Goal: Task Accomplishment & Management: Use online tool/utility

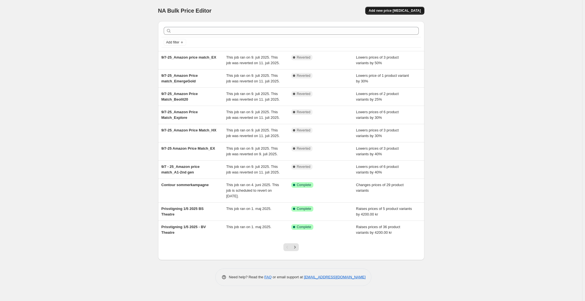
click at [411, 11] on span "Add new price [MEDICAL_DATA]" at bounding box center [394, 10] width 52 height 4
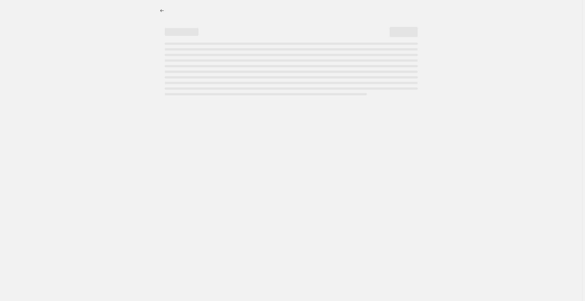
select select "percentage"
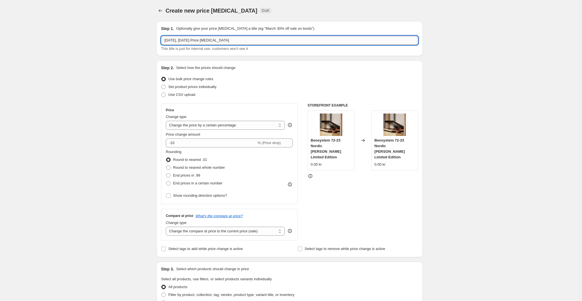
drag, startPoint x: 240, startPoint y: 38, endPoint x: 162, endPoint y: 40, distance: 77.6
click at [162, 40] on input "[DATE], [DATE] Price [MEDICAL_DATA]" at bounding box center [289, 40] width 257 height 9
click at [199, 39] on input "End of summer_" at bounding box center [289, 40] width 257 height 9
type input "End of summer_Beolit20"
click at [236, 125] on select "Change the price to a certain amount Change the price by a certain amount Chang…" at bounding box center [225, 125] width 119 height 9
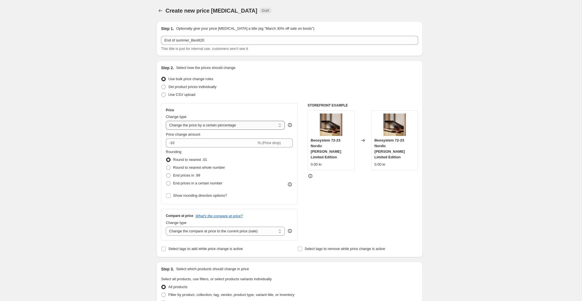
click at [167, 121] on select "Change the price to a certain amount Change the price by a certain amount Chang…" at bounding box center [225, 125] width 119 height 9
drag, startPoint x: 176, startPoint y: 143, endPoint x: 172, endPoint y: 142, distance: 4.8
click at [172, 142] on input "-10" at bounding box center [211, 142] width 90 height 9
type input "-25"
click at [194, 167] on span "Round to nearest whole number" at bounding box center [199, 167] width 52 height 4
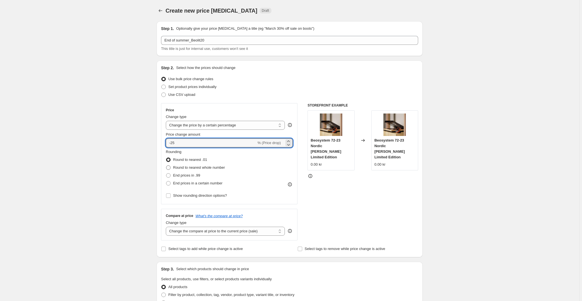
click at [166, 166] on input "Round to nearest whole number" at bounding box center [166, 165] width 0 height 0
radio input "true"
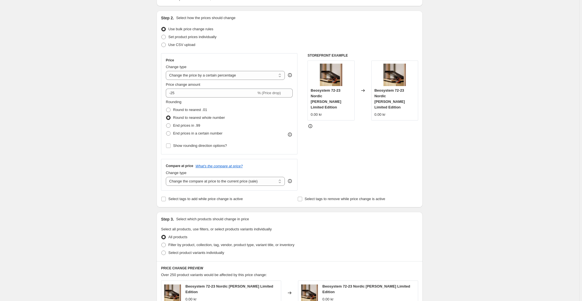
scroll to position [51, 0]
click at [200, 181] on select "Change the compare at price to the current price (sale) Change the compare at p…" at bounding box center [225, 180] width 119 height 9
click at [167, 176] on select "Change the compare at price to the current price (sale) Change the compare at p…" at bounding box center [225, 180] width 119 height 9
click at [223, 197] on span "Select tags to add while price change is active" at bounding box center [205, 198] width 75 height 4
click at [166, 197] on input "Select tags to add while price change is active" at bounding box center [163, 198] width 4 height 4
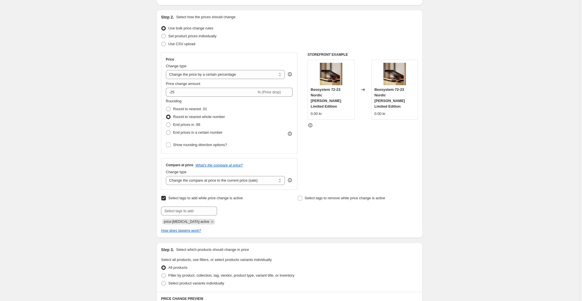
click at [166, 197] on input "Select tags to add while price change is active" at bounding box center [163, 198] width 4 height 4
checkbox input "false"
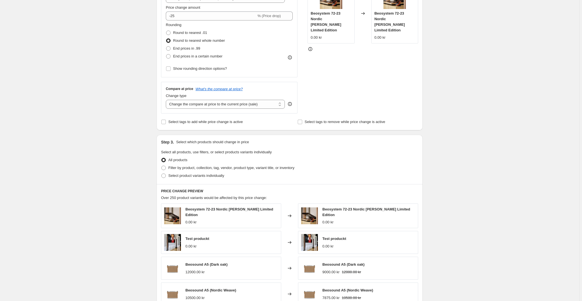
scroll to position [127, 0]
click at [177, 168] on span "Filter by product, collection, tag, vendor, product type, variant title, or inv…" at bounding box center [231, 167] width 126 height 4
click at [162, 166] on input "Filter by product, collection, tag, vendor, product type, variant title, or inv…" at bounding box center [161, 165] width 0 height 0
radio input "true"
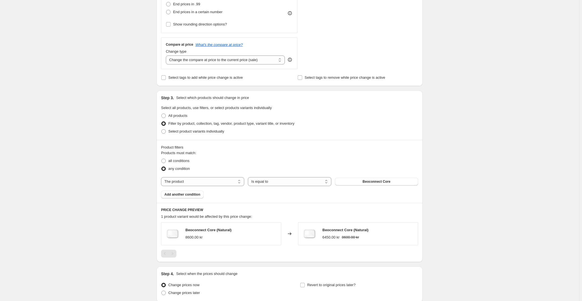
scroll to position [178, 0]
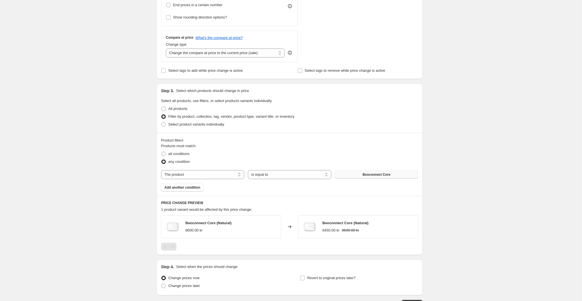
click at [384, 175] on span "Beoconnect Core" at bounding box center [377, 174] width 28 height 4
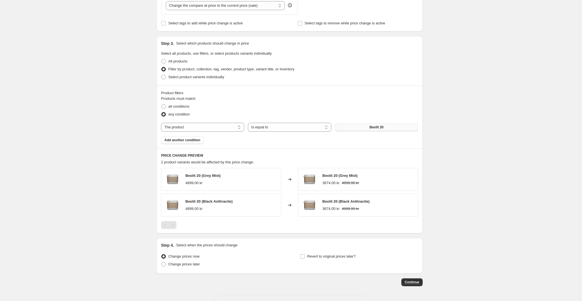
scroll to position [229, 0]
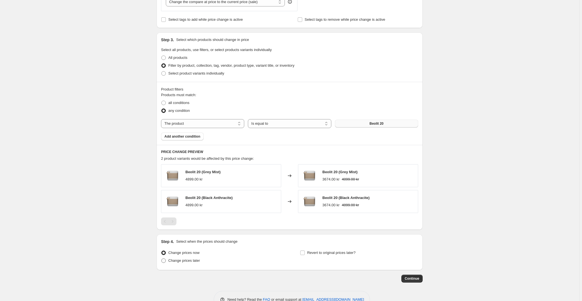
click at [190, 260] on span "Change prices later" at bounding box center [184, 260] width 32 height 4
click at [162, 259] on input "Change prices later" at bounding box center [161, 258] width 0 height 0
radio input "true"
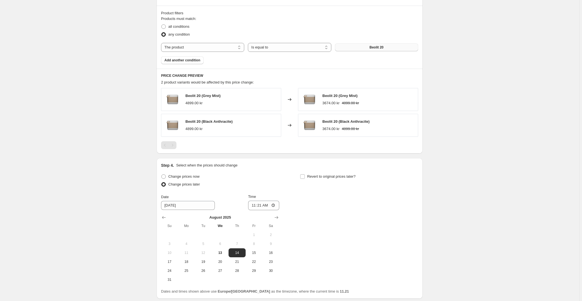
scroll to position [331, 0]
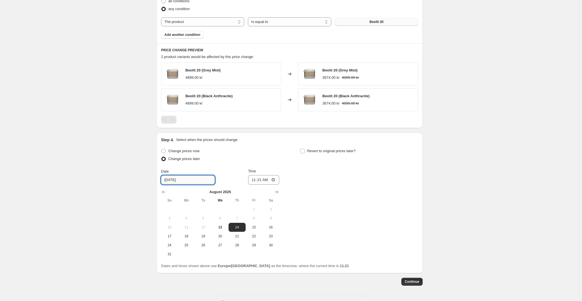
click at [188, 179] on input "[DATE]" at bounding box center [188, 179] width 54 height 9
click at [173, 180] on input "[DATE]" at bounding box center [188, 179] width 54 height 9
click at [189, 235] on span "18" at bounding box center [186, 236] width 12 height 4
type input "[DATE]"
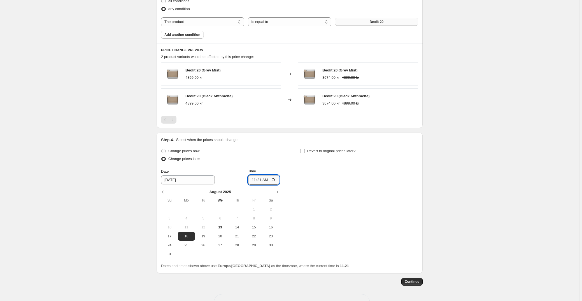
click at [262, 179] on input "11:21" at bounding box center [263, 180] width 31 height 10
type input "00:01"
click at [309, 173] on div "Change prices now Change prices later Date [DATE] Time 00:[DATE] Mo Tu We Th Fr…" at bounding box center [289, 202] width 257 height 111
click at [304, 151] on input "Revert to original prices later?" at bounding box center [302, 151] width 4 height 4
checkbox input "true"
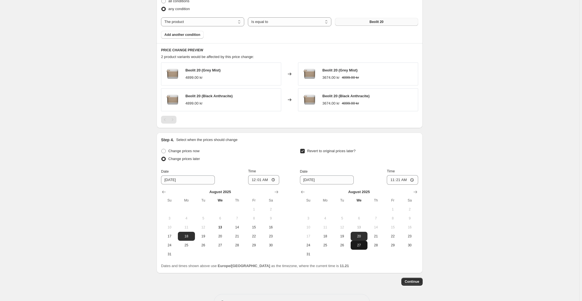
click at [364, 245] on span "27" at bounding box center [359, 245] width 12 height 4
type input "[DATE]"
click at [400, 179] on input "11:21" at bounding box center [402, 180] width 31 height 10
type input "23:59"
click at [415, 280] on span "Continue" at bounding box center [412, 281] width 15 height 4
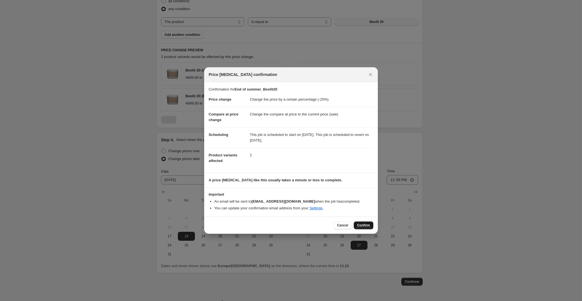
click at [371, 224] on button "Confirm" at bounding box center [364, 225] width 20 height 8
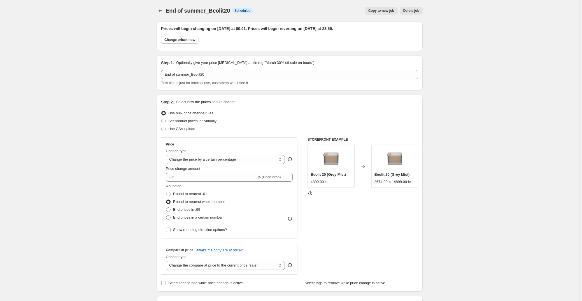
click at [384, 11] on span "Copy to new job" at bounding box center [381, 10] width 26 height 4
select select "percentage"
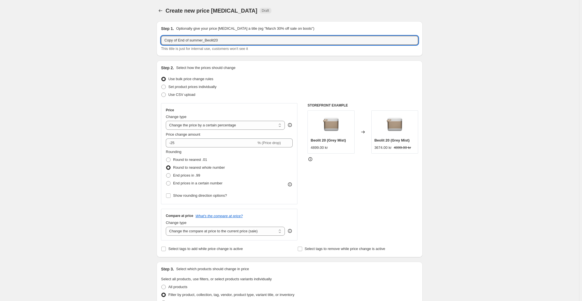
drag, startPoint x: 179, startPoint y: 39, endPoint x: 149, endPoint y: 42, distance: 29.8
click at [149, 42] on div "Create new price [MEDICAL_DATA]. This page is ready Create new price [MEDICAL_D…" at bounding box center [289, 273] width 579 height 546
drag, startPoint x: 211, startPoint y: 41, endPoint x: 192, endPoint y: 42, distance: 19.7
click at [192, 42] on input "End of summer_Beolit20" at bounding box center [289, 40] width 257 height 9
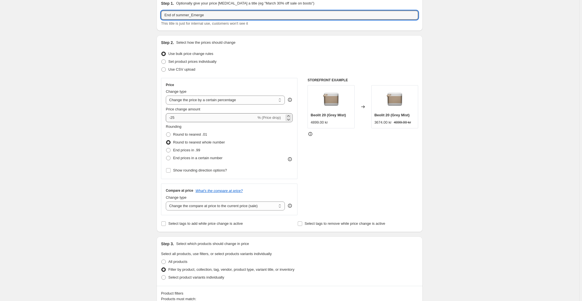
type input "End of summer_Emerge"
click at [228, 116] on input "-25" at bounding box center [211, 117] width 90 height 9
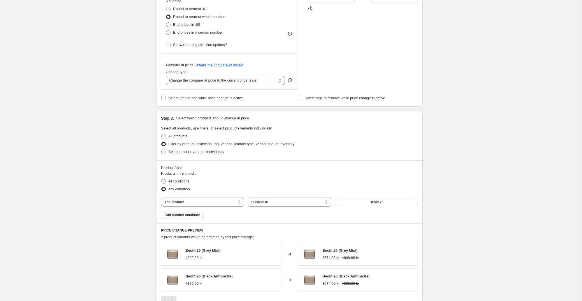
scroll to position [153, 0]
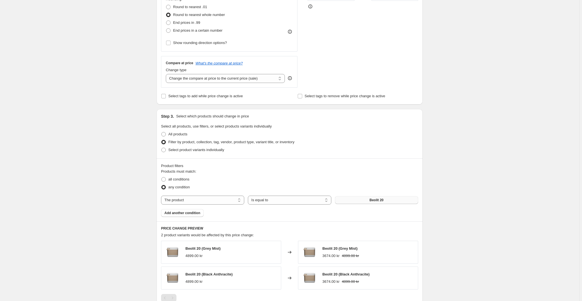
click at [376, 199] on span "Beolit 20" at bounding box center [376, 200] width 14 height 4
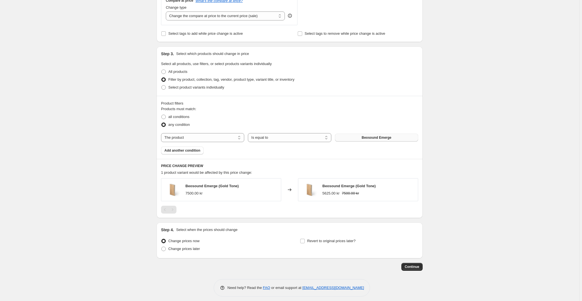
scroll to position [219, 0]
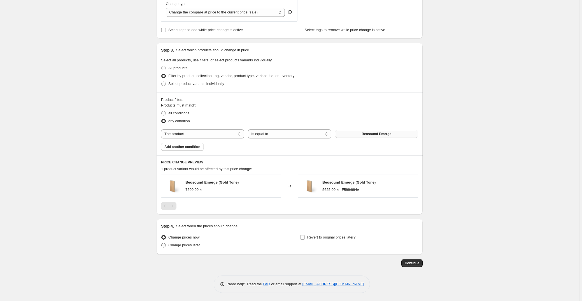
click at [187, 246] on span "Change prices later" at bounding box center [184, 245] width 32 height 4
click at [162, 243] on input "Change prices later" at bounding box center [161, 243] width 0 height 0
radio input "true"
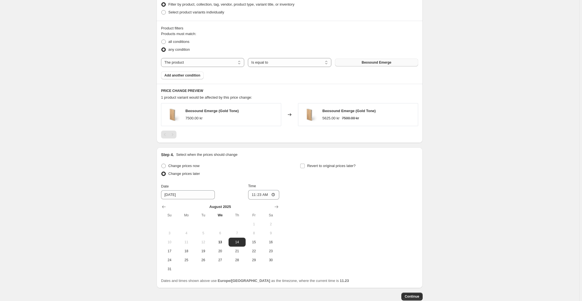
scroll to position [295, 0]
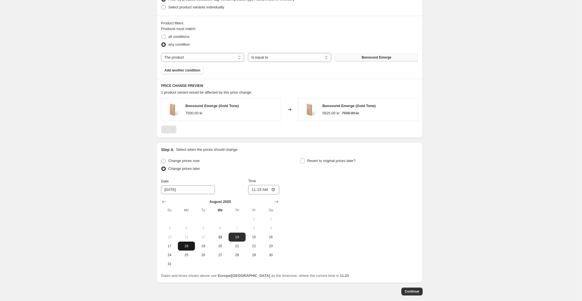
click at [186, 245] on span "18" at bounding box center [186, 246] width 12 height 4
type input "[DATE]"
click at [261, 190] on input "11:23" at bounding box center [263, 190] width 31 height 10
click at [267, 190] on input "00:23" at bounding box center [263, 190] width 31 height 10
type input "00:01"
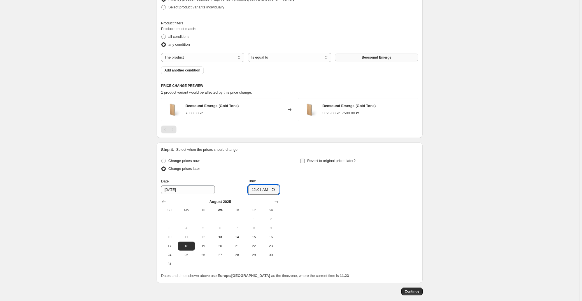
click at [302, 160] on input "Revert to original prices later?" at bounding box center [302, 161] width 4 height 4
checkbox input "true"
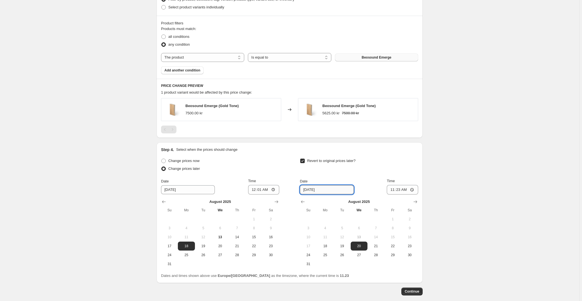
click at [324, 191] on input "[DATE]" at bounding box center [327, 189] width 54 height 9
click at [364, 253] on span "27" at bounding box center [359, 255] width 12 height 4
type input "[DATE]"
click at [401, 190] on input "11:23" at bounding box center [402, 190] width 31 height 10
type input "23:59"
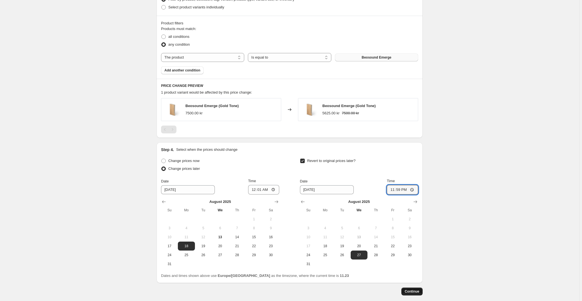
click at [415, 291] on span "Continue" at bounding box center [412, 291] width 15 height 4
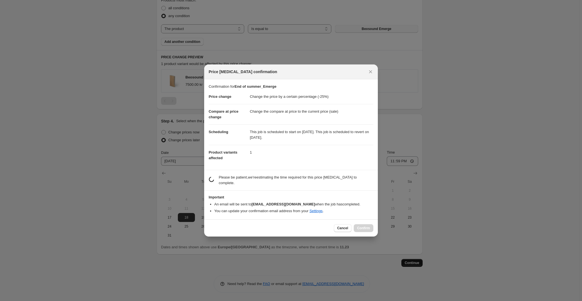
scroll to position [0, 0]
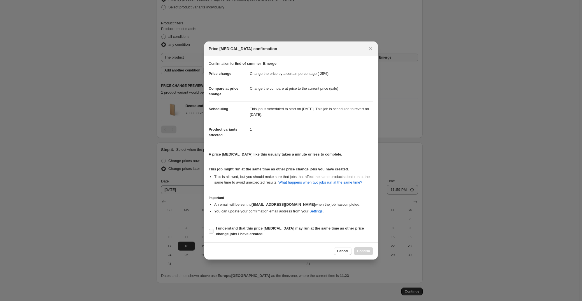
click at [213, 231] on input "I understand that this price [MEDICAL_DATA] may run at the same time as other p…" at bounding box center [211, 231] width 4 height 4
checkbox input "true"
click at [363, 249] on span "Confirm" at bounding box center [363, 251] width 13 height 4
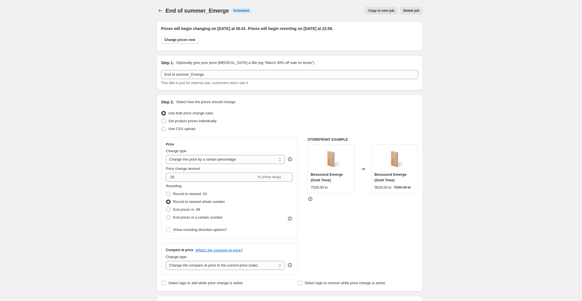
click at [392, 10] on span "Copy to new job" at bounding box center [381, 10] width 26 height 4
select select "percentage"
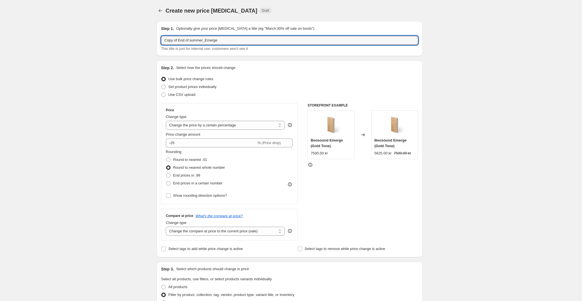
drag, startPoint x: 179, startPoint y: 40, endPoint x: 145, endPoint y: 42, distance: 34.2
click at [145, 42] on div "Create new price [MEDICAL_DATA]. This page is ready Create new price [MEDICAL_D…" at bounding box center [289, 260] width 579 height 520
drag, startPoint x: 230, startPoint y: 40, endPoint x: 221, endPoint y: 40, distance: 9.2
click at [230, 40] on input "End of summer_Emerge" at bounding box center [289, 40] width 257 height 9
drag, startPoint x: 205, startPoint y: 42, endPoint x: 192, endPoint y: 39, distance: 13.1
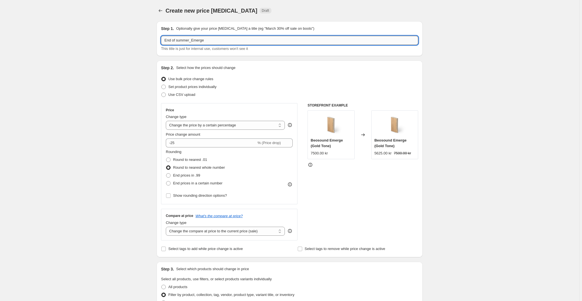
click at [192, 39] on input "End of summer_Emerge" at bounding box center [289, 40] width 257 height 9
type input "End of summer_Level"
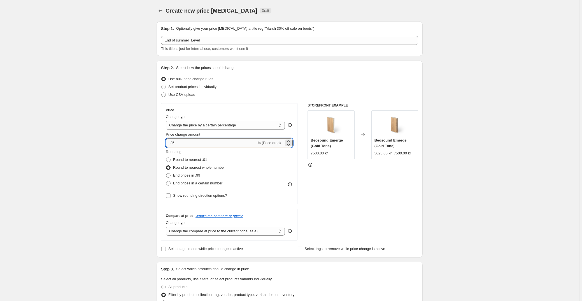
click at [188, 144] on input "-25" at bounding box center [211, 142] width 90 height 9
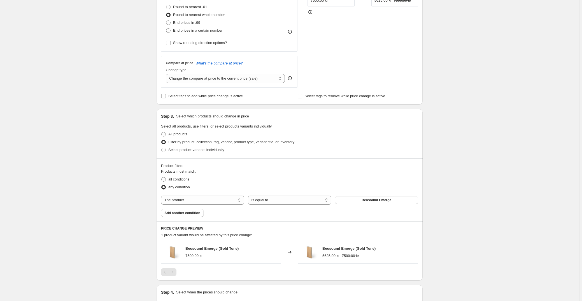
scroll to position [204, 0]
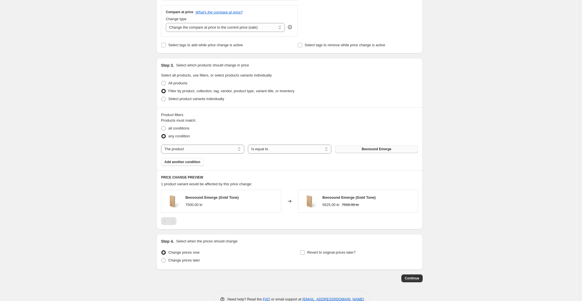
type input "-20"
click at [369, 147] on span "Beosound Emerge" at bounding box center [377, 149] width 30 height 4
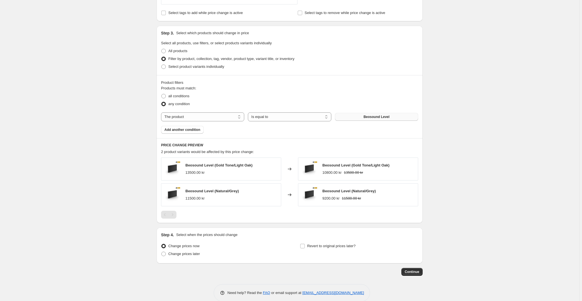
scroll to position [245, 0]
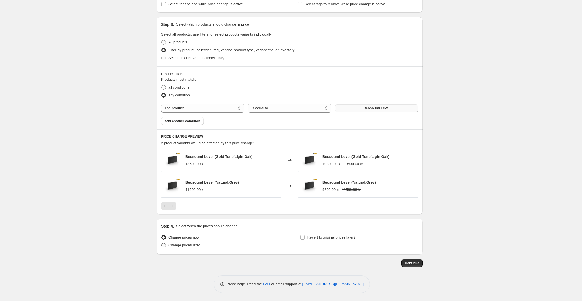
click at [196, 246] on span "Change prices later" at bounding box center [184, 245] width 32 height 4
click at [162, 243] on input "Change prices later" at bounding box center [161, 243] width 0 height 0
radio input "true"
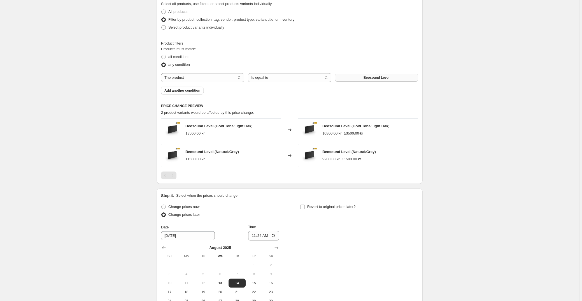
scroll to position [321, 0]
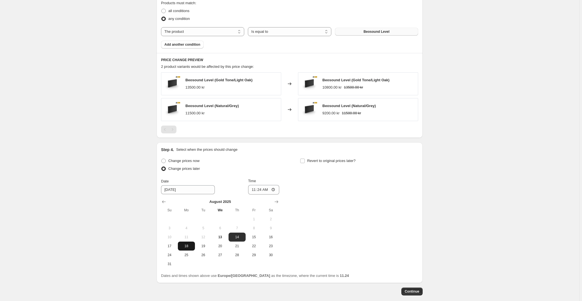
click at [188, 245] on span "18" at bounding box center [186, 246] width 12 height 4
type input "[DATE]"
click at [261, 190] on input "11:24" at bounding box center [263, 190] width 31 height 10
click at [266, 190] on input "00:24" at bounding box center [263, 190] width 31 height 10
type input "00:01"
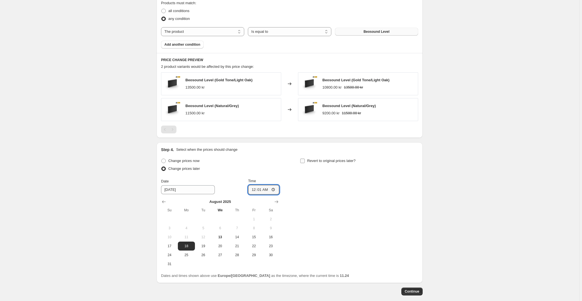
click at [304, 159] on input "Revert to original prices later?" at bounding box center [302, 161] width 4 height 4
checkbox input "true"
click at [363, 254] on span "27" at bounding box center [359, 255] width 12 height 4
type input "[DATE]"
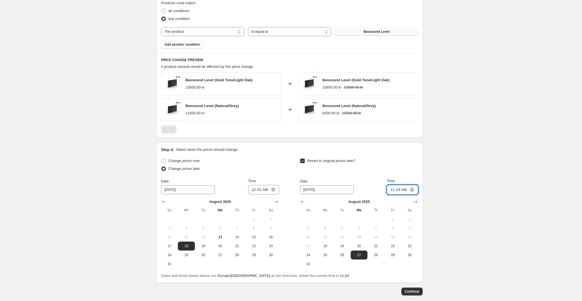
click at [401, 188] on input "11:24" at bounding box center [402, 190] width 31 height 10
click at [406, 189] on input "23:24" at bounding box center [402, 190] width 31 height 10
type input "23:59"
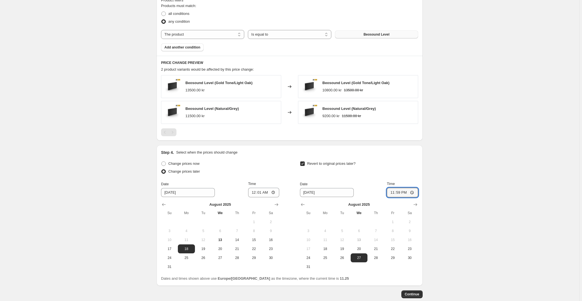
scroll to position [350, 0]
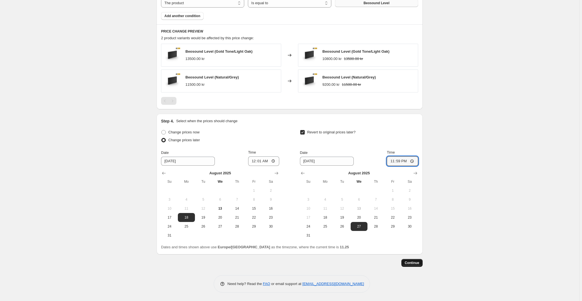
click at [419, 264] on span "Continue" at bounding box center [412, 262] width 15 height 4
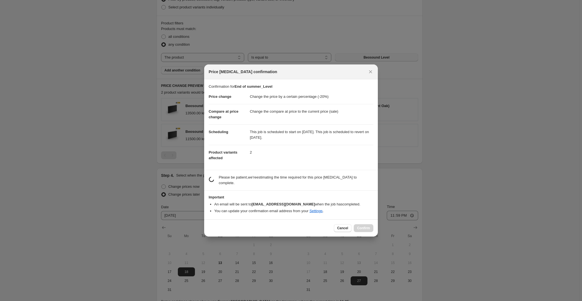
scroll to position [0, 0]
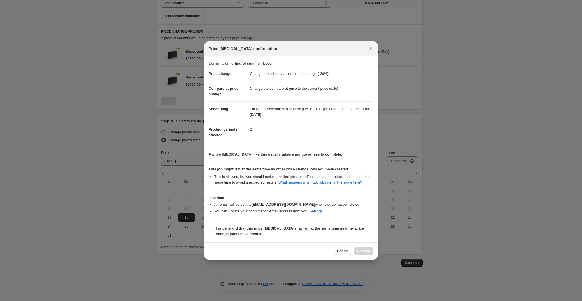
click at [212, 231] on input "I understand that this price [MEDICAL_DATA] may run at the same time as other p…" at bounding box center [211, 231] width 4 height 4
checkbox input "true"
click at [369, 250] on span "Confirm" at bounding box center [363, 251] width 13 height 4
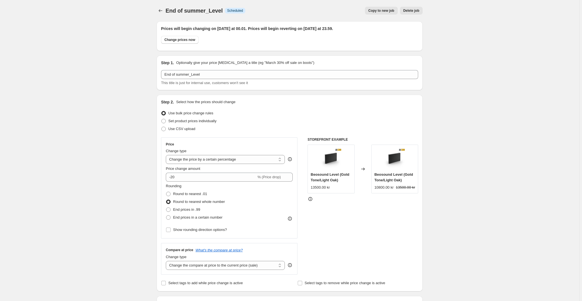
click at [393, 11] on span "Copy to new job" at bounding box center [381, 10] width 26 height 4
select select "percentage"
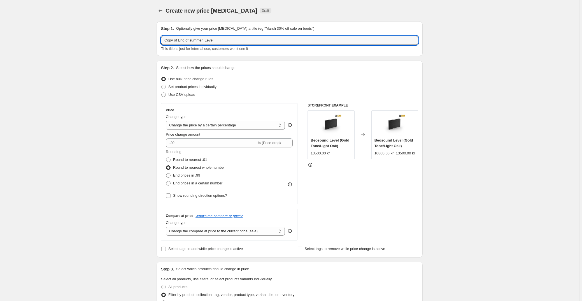
drag, startPoint x: 179, startPoint y: 40, endPoint x: 154, endPoint y: 42, distance: 25.6
click at [154, 42] on div "Step 1. Optionally give your price [MEDICAL_DATA] a title (eg "March 30% off sa…" at bounding box center [287, 264] width 271 height 495
drag, startPoint x: 207, startPoint y: 40, endPoint x: 192, endPoint y: 38, distance: 15.3
click at [192, 38] on input "End of summer_Level" at bounding box center [289, 40] width 257 height 9
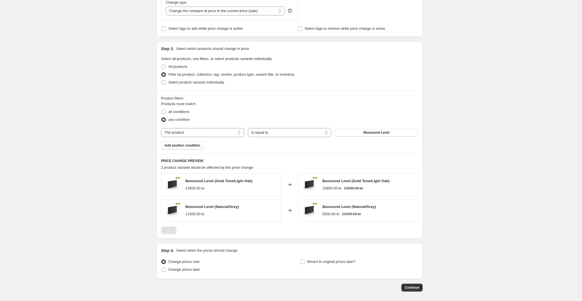
scroll to position [229, 0]
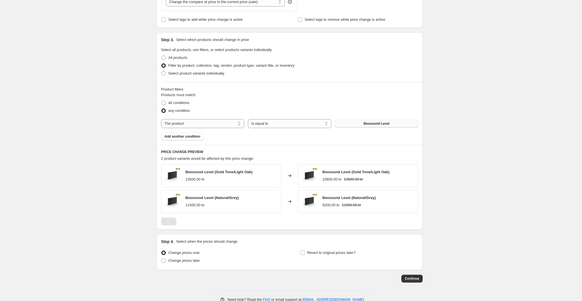
type input "End of summer_Balance"
click at [381, 121] on span "Beosound Level" at bounding box center [377, 123] width 26 height 4
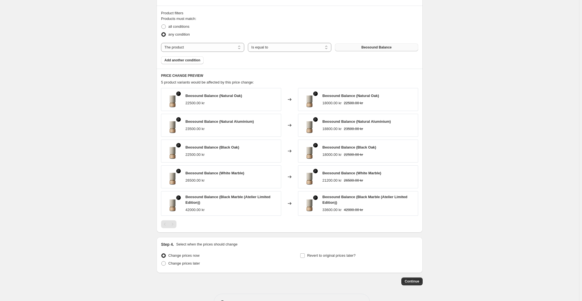
scroll to position [323, 0]
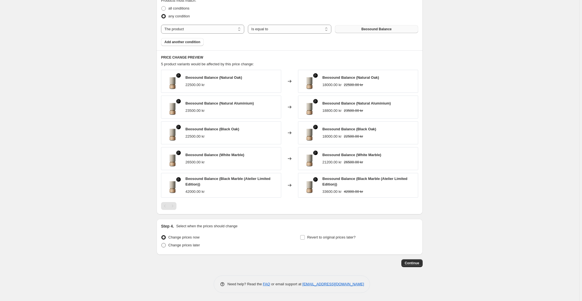
click at [192, 246] on span "Change prices later" at bounding box center [184, 245] width 32 height 4
click at [162, 243] on input "Change prices later" at bounding box center [161, 243] width 0 height 0
radio input "true"
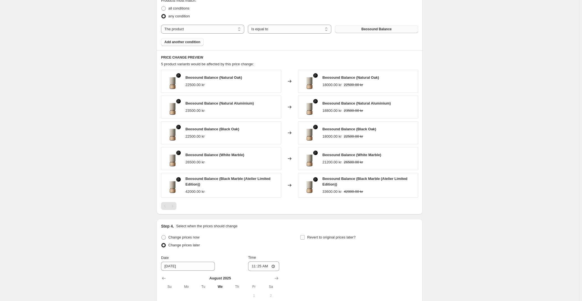
scroll to position [425, 0]
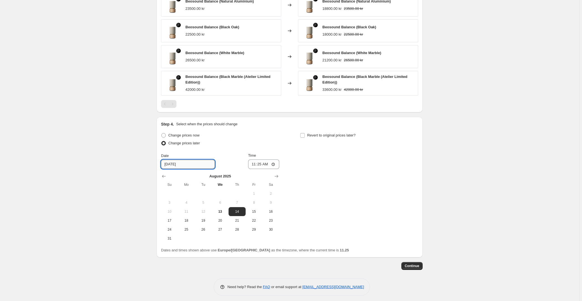
click at [201, 165] on input "[DATE]" at bounding box center [188, 164] width 54 height 9
click at [190, 223] on button "18" at bounding box center [186, 220] width 17 height 9
type input "[DATE]"
click at [262, 164] on input "11:25" at bounding box center [263, 164] width 31 height 10
click at [265, 164] on input "00:25" at bounding box center [263, 164] width 31 height 10
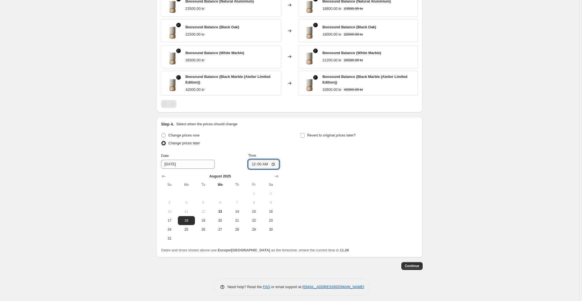
type input "00:01"
click at [304, 135] on input "Revert to original prices later?" at bounding box center [302, 135] width 4 height 4
checkbox input "true"
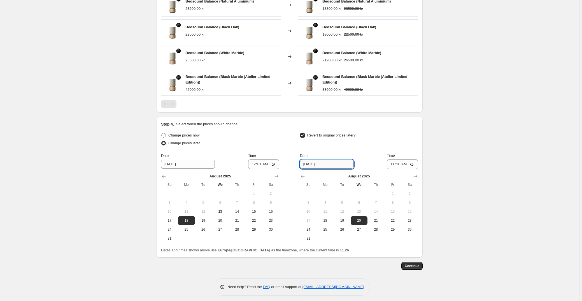
click at [324, 163] on input "[DATE]" at bounding box center [327, 164] width 54 height 9
click at [359, 229] on span "27" at bounding box center [359, 229] width 12 height 4
type input "[DATE]"
click at [401, 164] on input "11:26" at bounding box center [402, 164] width 31 height 10
type input "23:59"
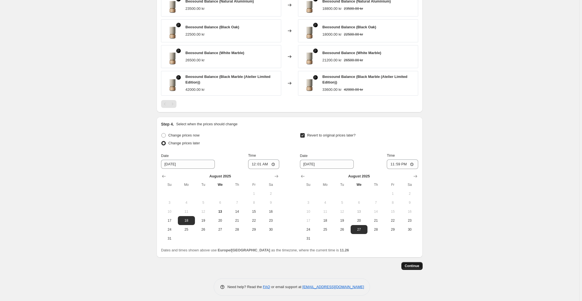
click at [418, 266] on span "Continue" at bounding box center [412, 266] width 15 height 4
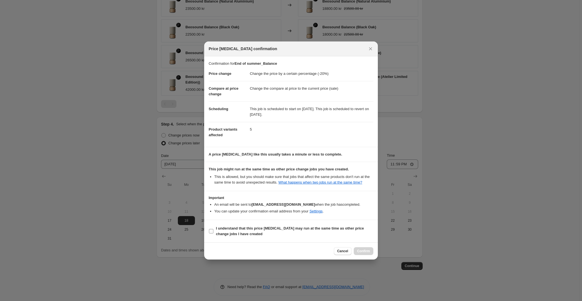
click at [210, 230] on input "I understand that this price [MEDICAL_DATA] may run at the same time as other p…" at bounding box center [211, 231] width 4 height 4
checkbox input "true"
click at [357, 249] on span "Confirm" at bounding box center [363, 251] width 13 height 4
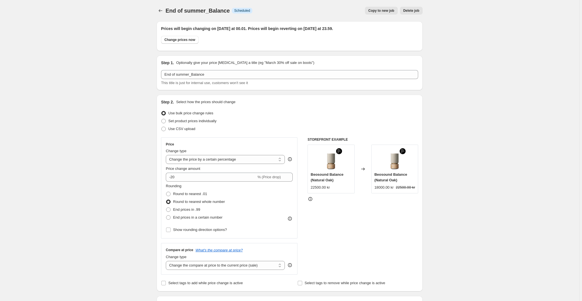
click at [389, 7] on button "Copy to new job" at bounding box center [381, 11] width 33 height 8
select select "percentage"
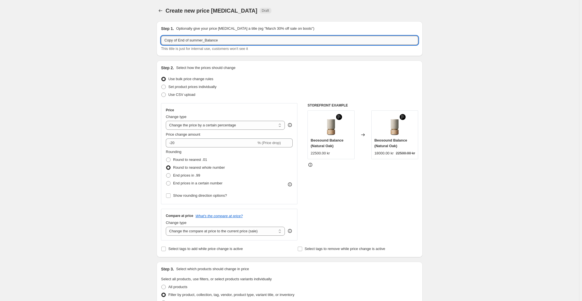
click at [203, 40] on input "Copy of End of summer_Balance" at bounding box center [289, 40] width 257 height 9
drag, startPoint x: 180, startPoint y: 41, endPoint x: 156, endPoint y: 43, distance: 23.9
click at [156, 43] on div "Step 1. Optionally give your price [MEDICAL_DATA] a title (eg "March 30% off sa…" at bounding box center [287, 304] width 271 height 574
drag, startPoint x: 215, startPoint y: 41, endPoint x: 192, endPoint y: 43, distance: 22.5
click at [192, 43] on input "End of summer_Balance" at bounding box center [289, 40] width 257 height 9
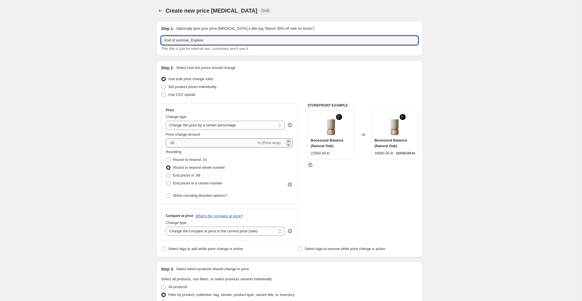
type input "End of summer_Explore"
click at [193, 144] on input "-20" at bounding box center [211, 142] width 90 height 9
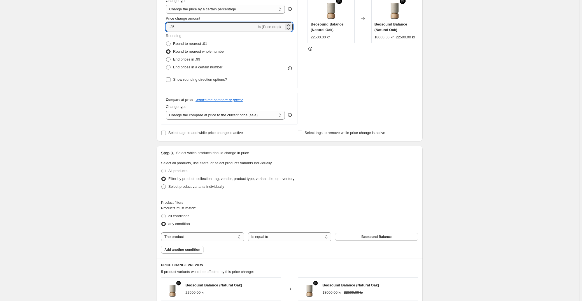
scroll to position [178, 0]
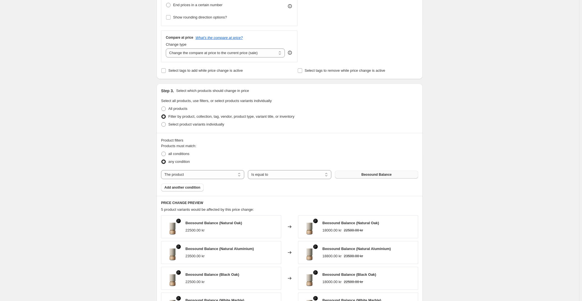
type input "-25"
click at [360, 174] on button "Beosound Balance" at bounding box center [376, 175] width 83 height 8
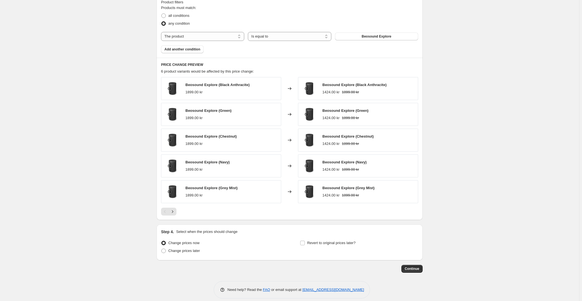
scroll to position [322, 0]
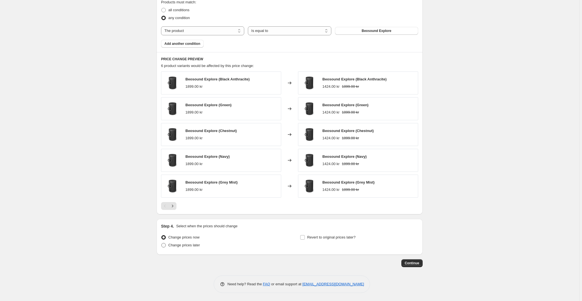
click at [190, 245] on span "Change prices later" at bounding box center [184, 245] width 32 height 4
click at [162, 243] on input "Change prices later" at bounding box center [161, 243] width 0 height 0
radio input "true"
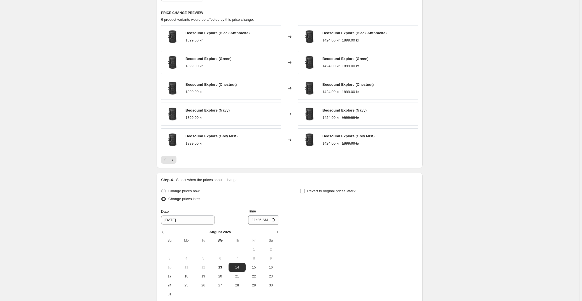
scroll to position [423, 0]
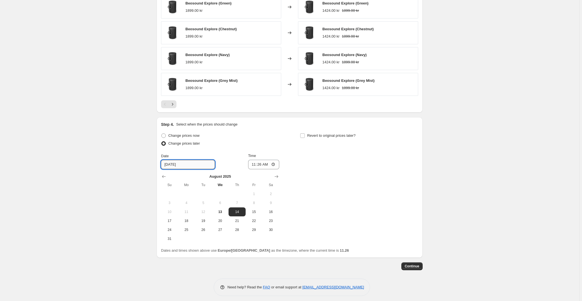
click at [193, 165] on input "[DATE]" at bounding box center [188, 164] width 54 height 9
click at [172, 164] on input "[DATE]" at bounding box center [188, 164] width 54 height 9
click at [192, 219] on span "18" at bounding box center [186, 220] width 12 height 4
type input "[DATE]"
click at [261, 164] on input "11:26" at bounding box center [263, 165] width 31 height 10
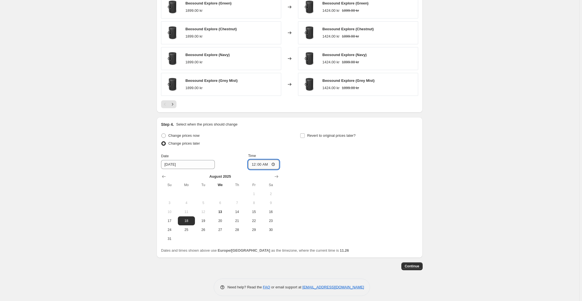
type input "00:01"
click at [303, 134] on input "Revert to original prices later?" at bounding box center [302, 135] width 4 height 4
checkbox input "true"
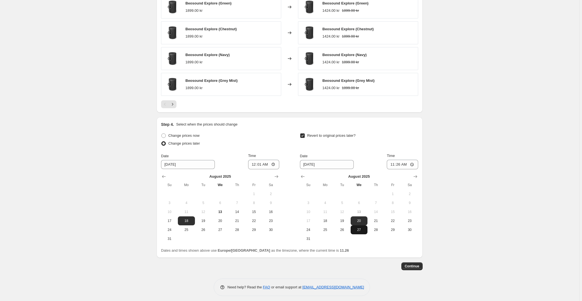
click at [361, 228] on span "27" at bounding box center [359, 229] width 12 height 4
type input "[DATE]"
click at [401, 165] on input "11:26" at bounding box center [402, 165] width 31 height 10
click at [405, 164] on input "23:26" at bounding box center [402, 165] width 31 height 10
type input "23:59"
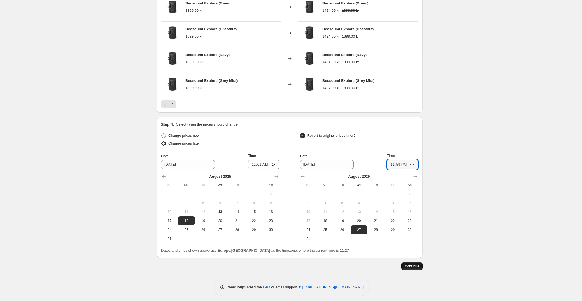
click at [412, 263] on button "Continue" at bounding box center [411, 266] width 21 height 8
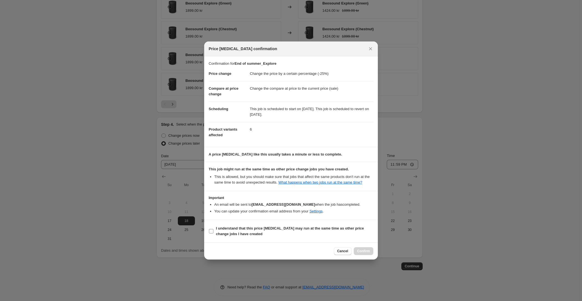
click at [214, 230] on label "I understand that this price [MEDICAL_DATA] may run at the same time as other p…" at bounding box center [291, 230] width 165 height 13
click at [213, 230] on input "I understand that this price [MEDICAL_DATA] may run at the same time as other p…" at bounding box center [211, 231] width 4 height 4
checkbox input "true"
click at [360, 250] on span "Confirm" at bounding box center [363, 251] width 13 height 4
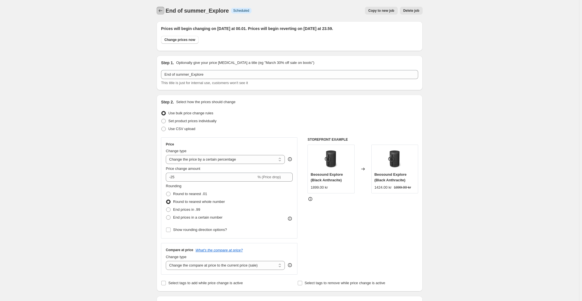
click at [162, 10] on icon "Price change jobs" at bounding box center [161, 11] width 6 height 6
